Goal: Navigation & Orientation: Find specific page/section

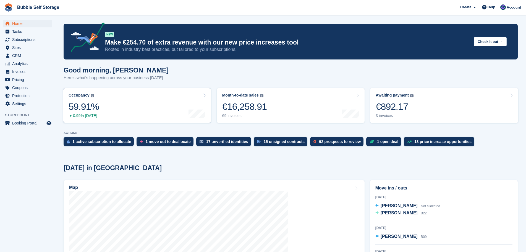
click at [85, 110] on div "59.91%" at bounding box center [83, 106] width 30 height 11
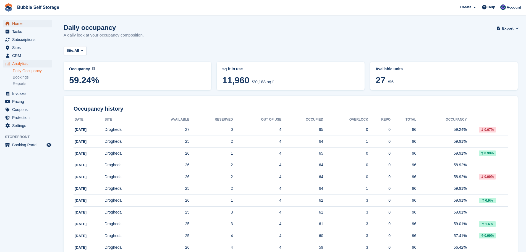
click at [21, 26] on span "Home" at bounding box center [28, 24] width 33 height 8
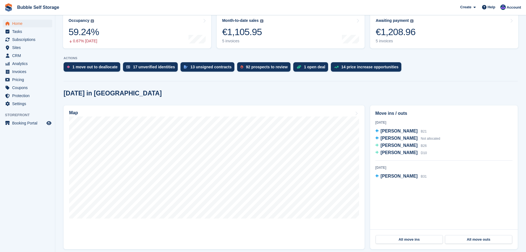
scroll to position [83, 0]
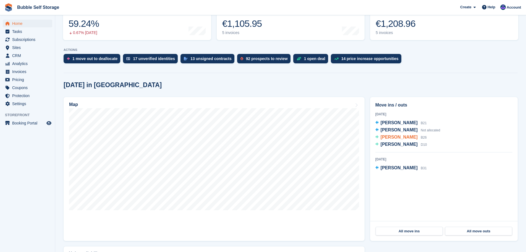
click at [390, 139] on span "[PERSON_NAME]" at bounding box center [398, 137] width 37 height 5
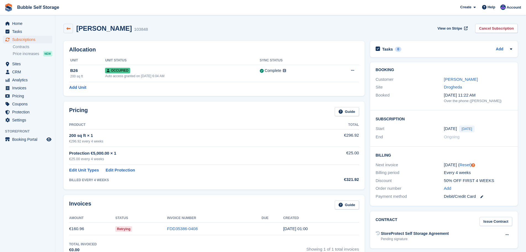
click at [70, 31] on link at bounding box center [68, 28] width 9 height 9
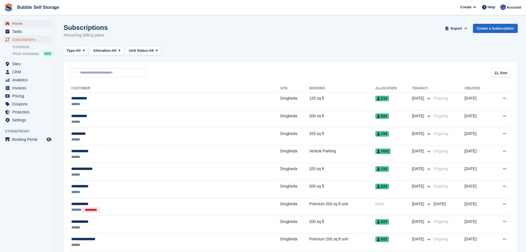
click at [16, 23] on span "Home" at bounding box center [28, 24] width 33 height 8
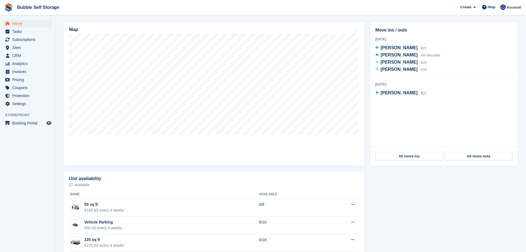
scroll to position [166, 0]
